Goal: Information Seeking & Learning: Understand process/instructions

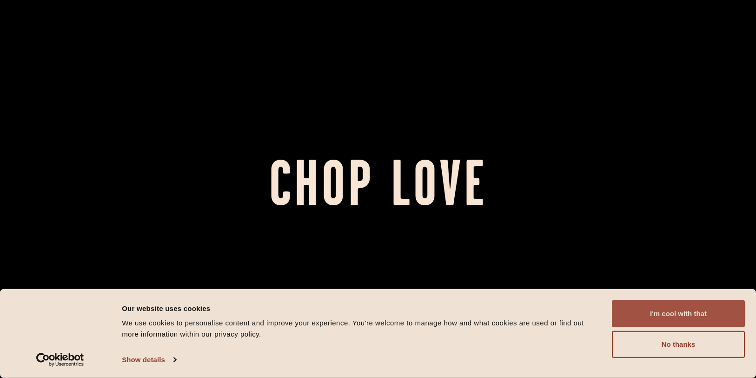
click at [671, 309] on button "I'm cool with that" at bounding box center [678, 313] width 133 height 27
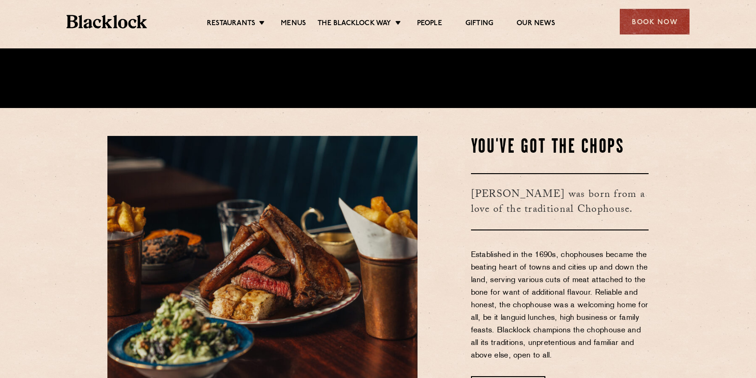
scroll to position [400, 0]
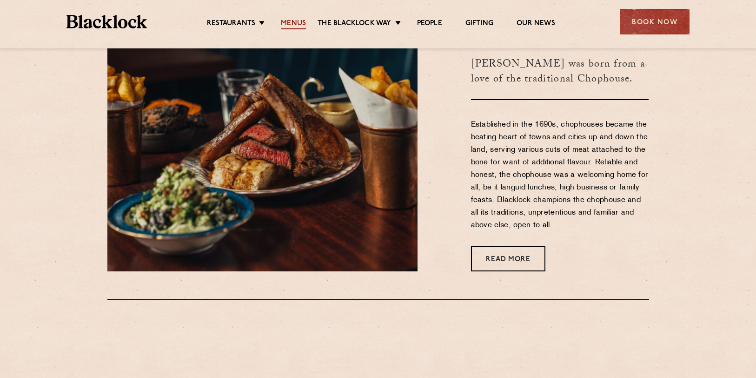
click at [302, 22] on link "Menus" at bounding box center [293, 24] width 25 height 10
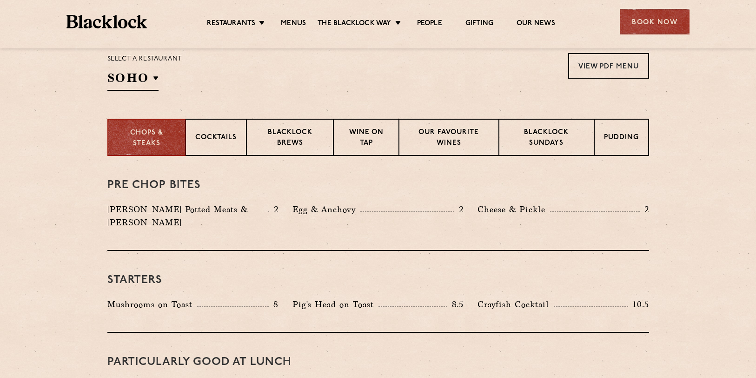
scroll to position [335, 0]
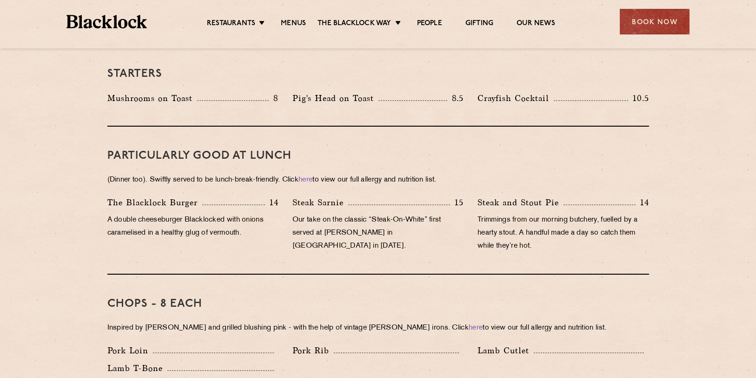
scroll to position [520, 0]
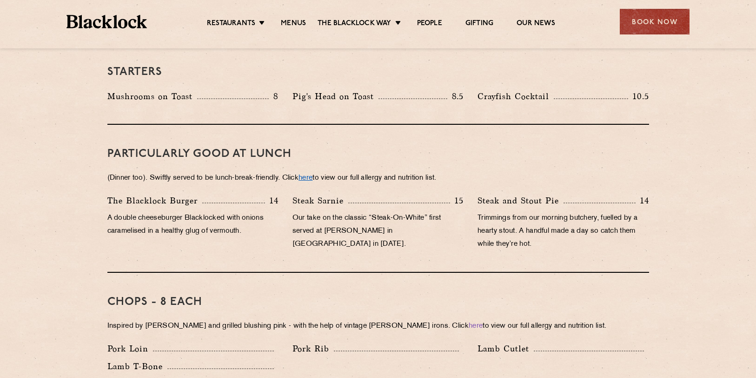
click at [312, 174] on link "here" at bounding box center [306, 177] width 14 height 7
